Goal: Check status: Check status

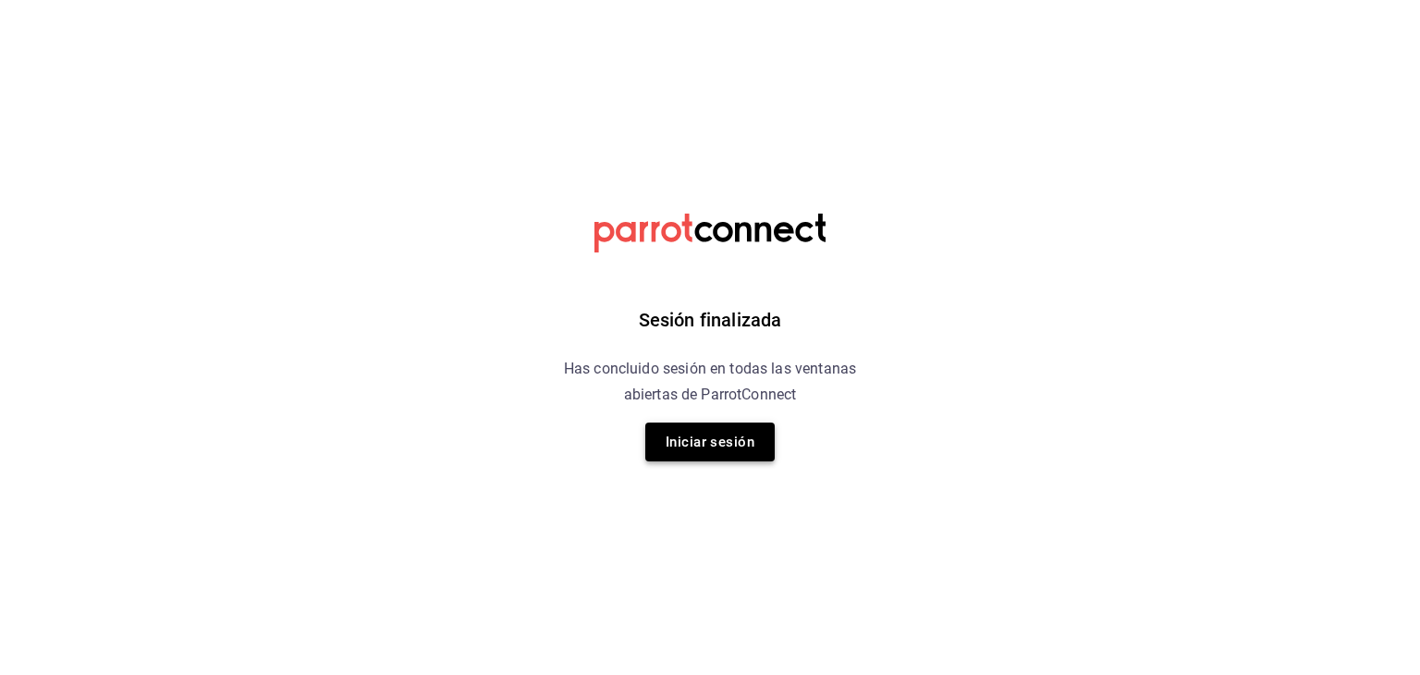
click at [701, 445] on button "Iniciar sesión" at bounding box center [709, 442] width 129 height 39
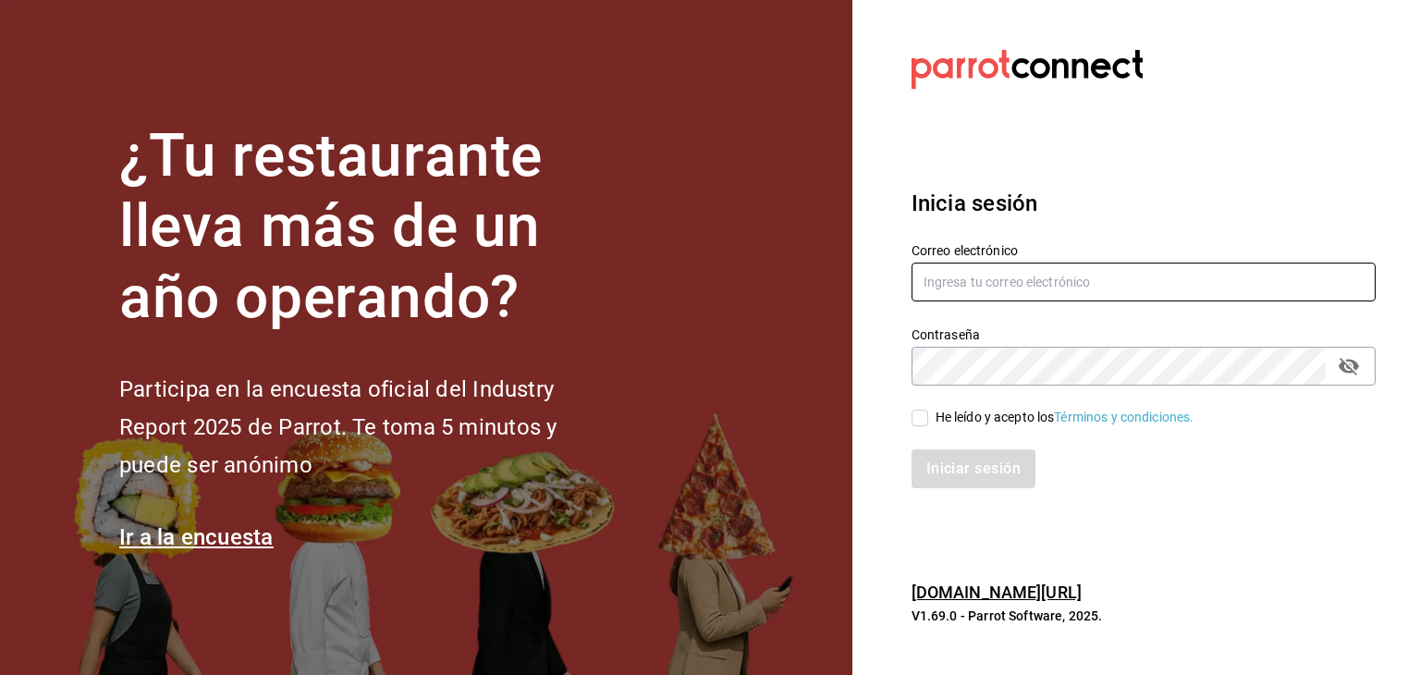
type input "[PERSON_NAME][EMAIL_ADDRESS][DOMAIN_NAME]"
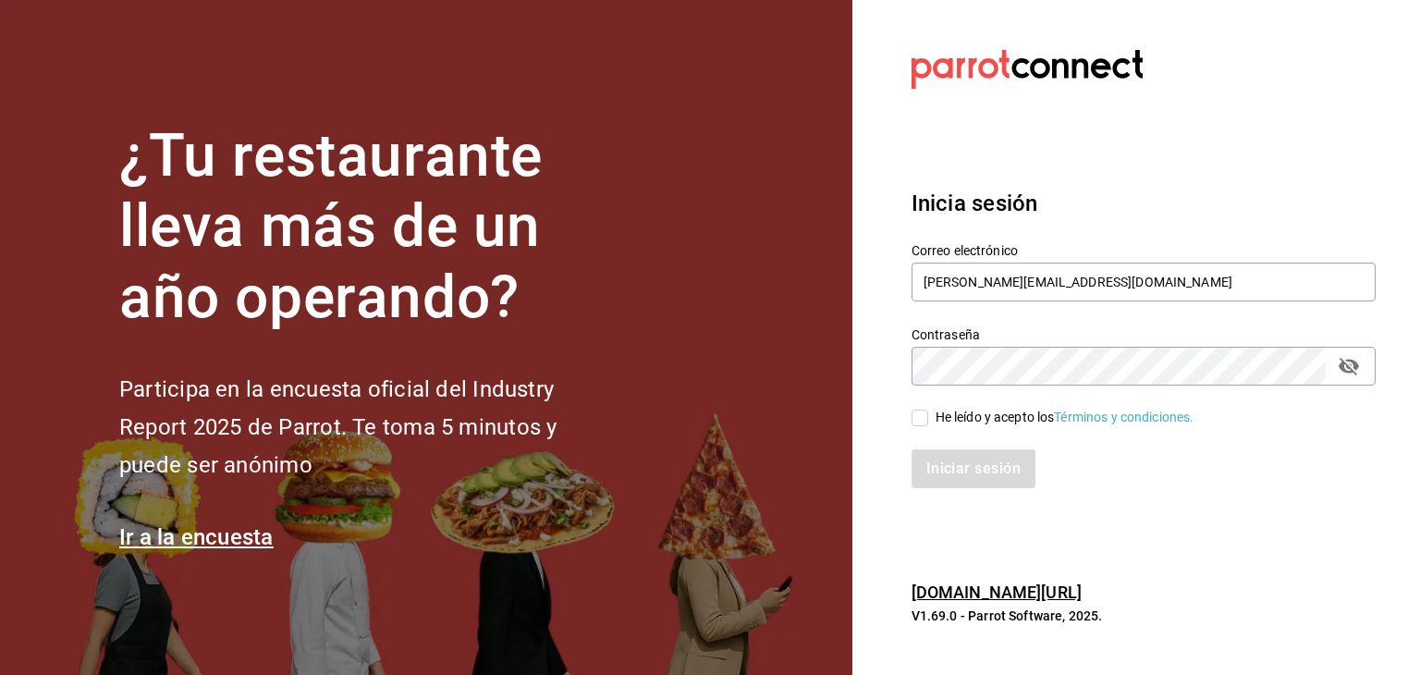
click at [914, 426] on label "He leído y acepto los Términos y condiciones." at bounding box center [1053, 417] width 283 height 19
click at [914, 426] on input "He leído y acepto los Términos y condiciones." at bounding box center [920, 418] width 17 height 17
checkbox input "true"
click at [958, 474] on button "Iniciar sesión" at bounding box center [975, 468] width 126 height 39
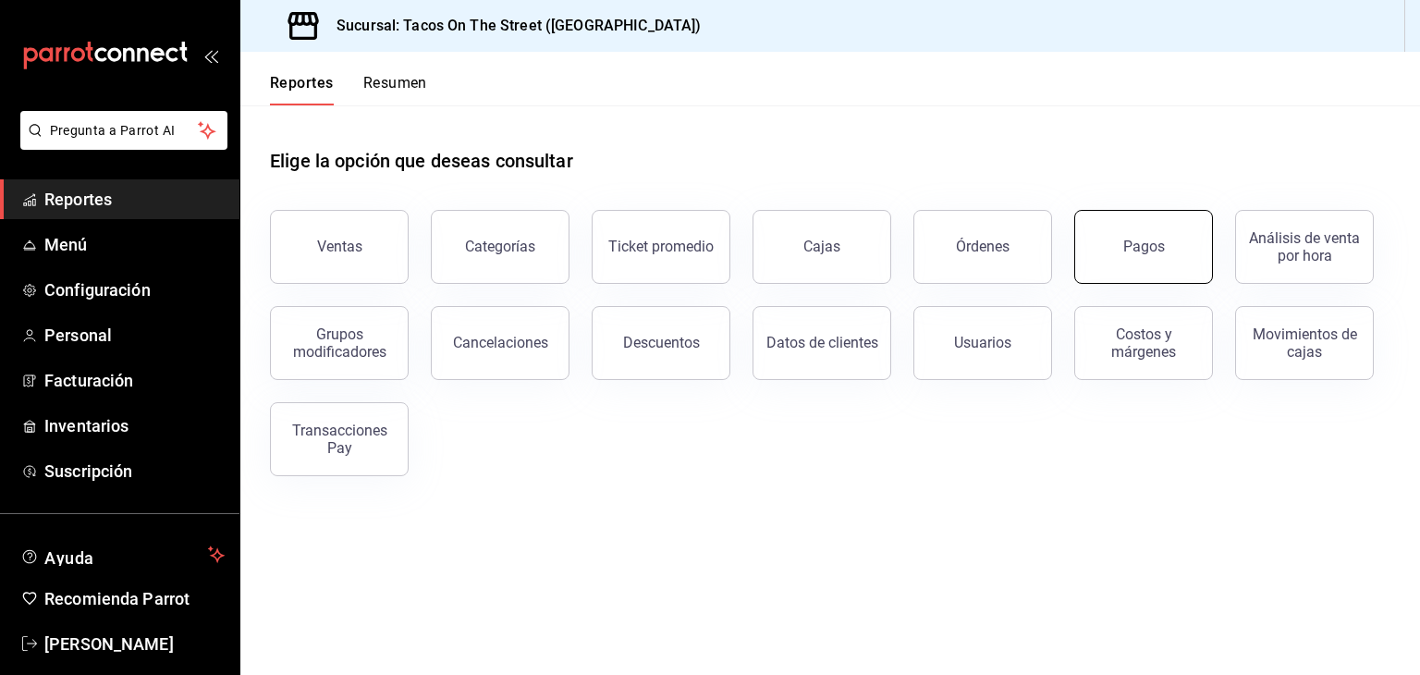
click at [1142, 212] on div "Pagos" at bounding box center [1132, 236] width 161 height 96
click at [1102, 239] on button "Pagos" at bounding box center [1143, 247] width 139 height 74
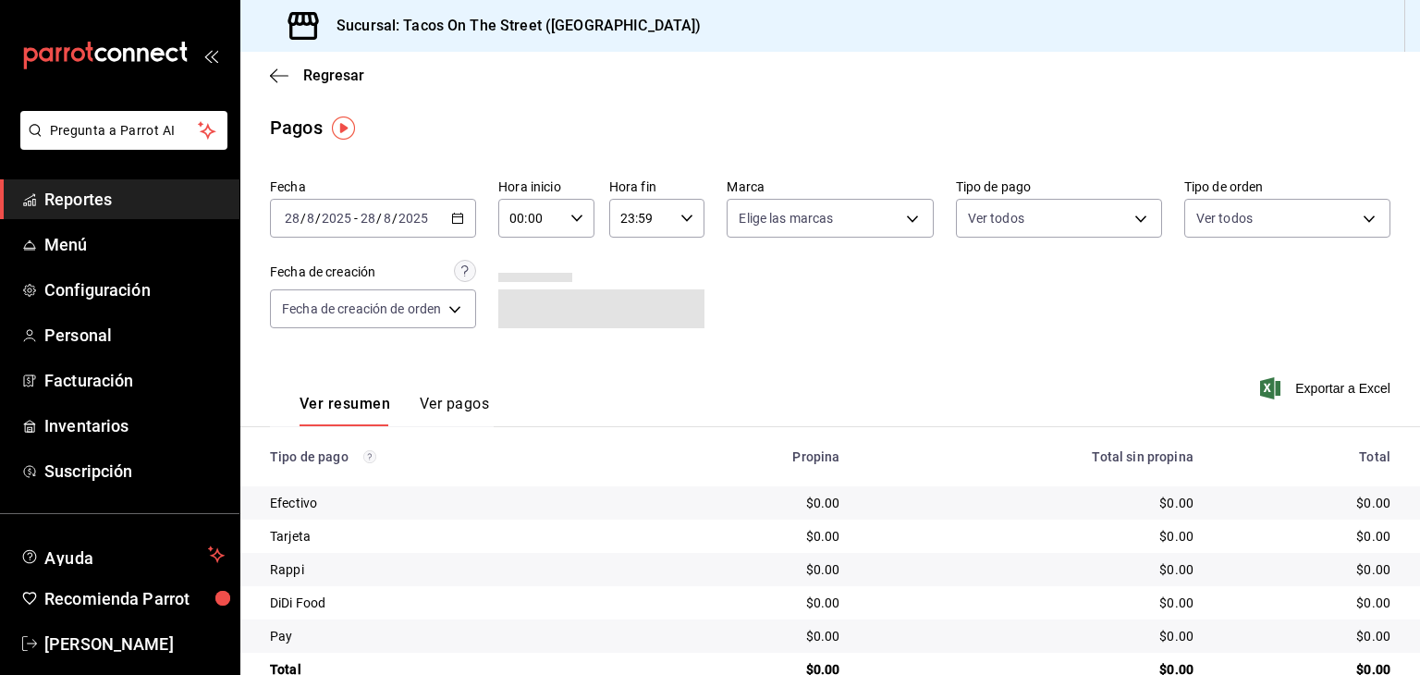
click at [463, 223] on \(Stroke\) "button" at bounding box center [457, 219] width 11 height 10
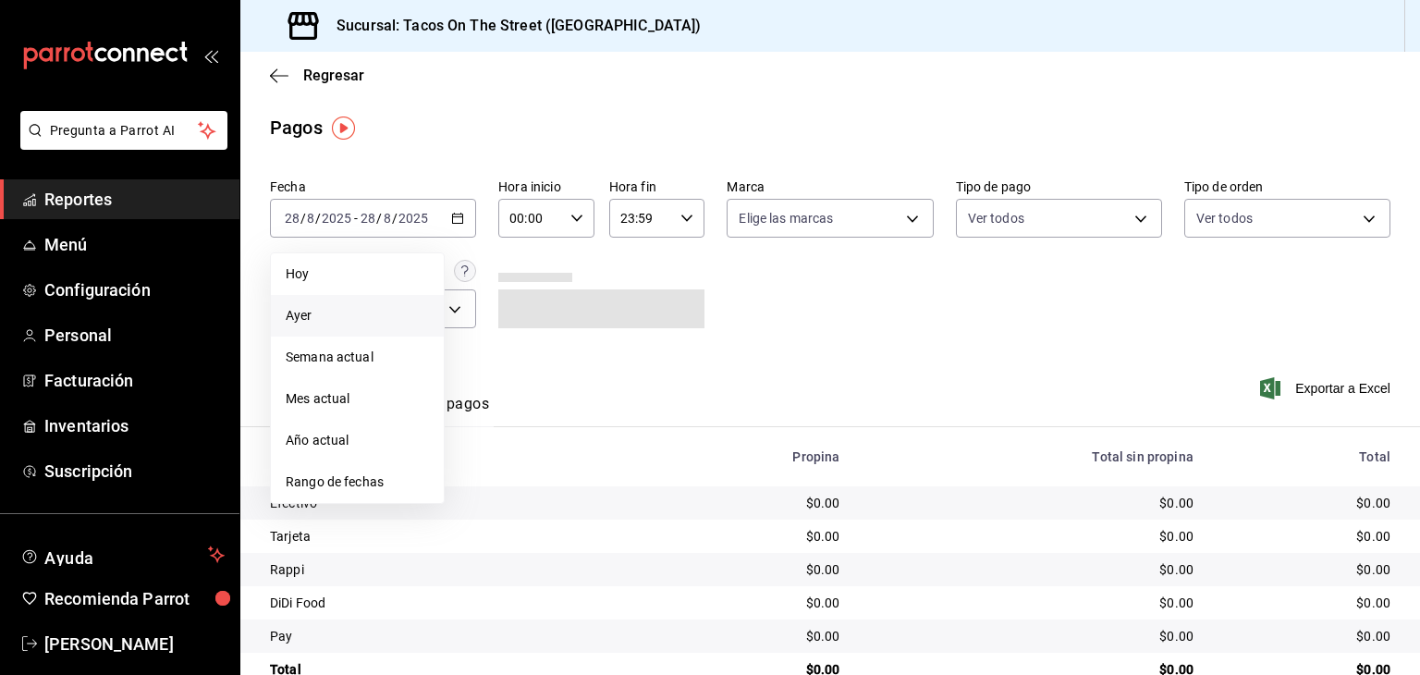
click at [367, 309] on span "Ayer" at bounding box center [357, 315] width 143 height 19
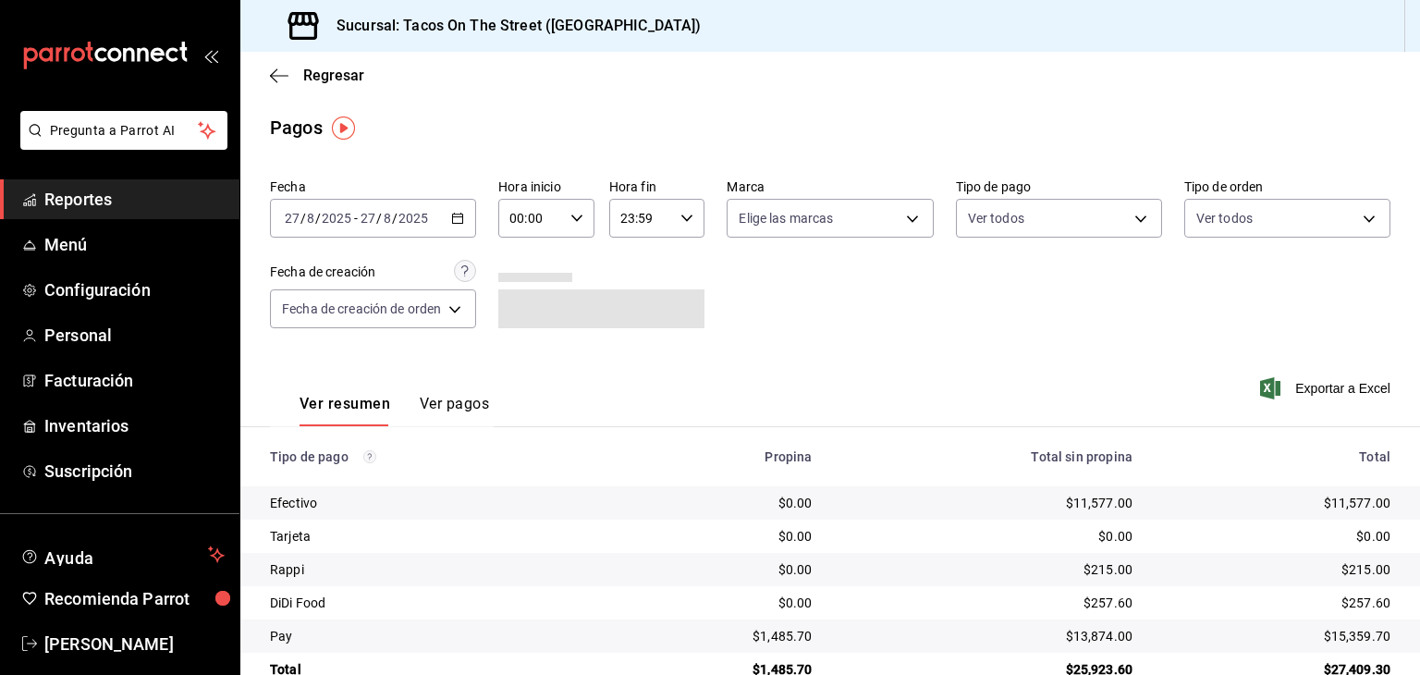
scroll to position [42, 0]
